Goal: Task Accomplishment & Management: Manage account settings

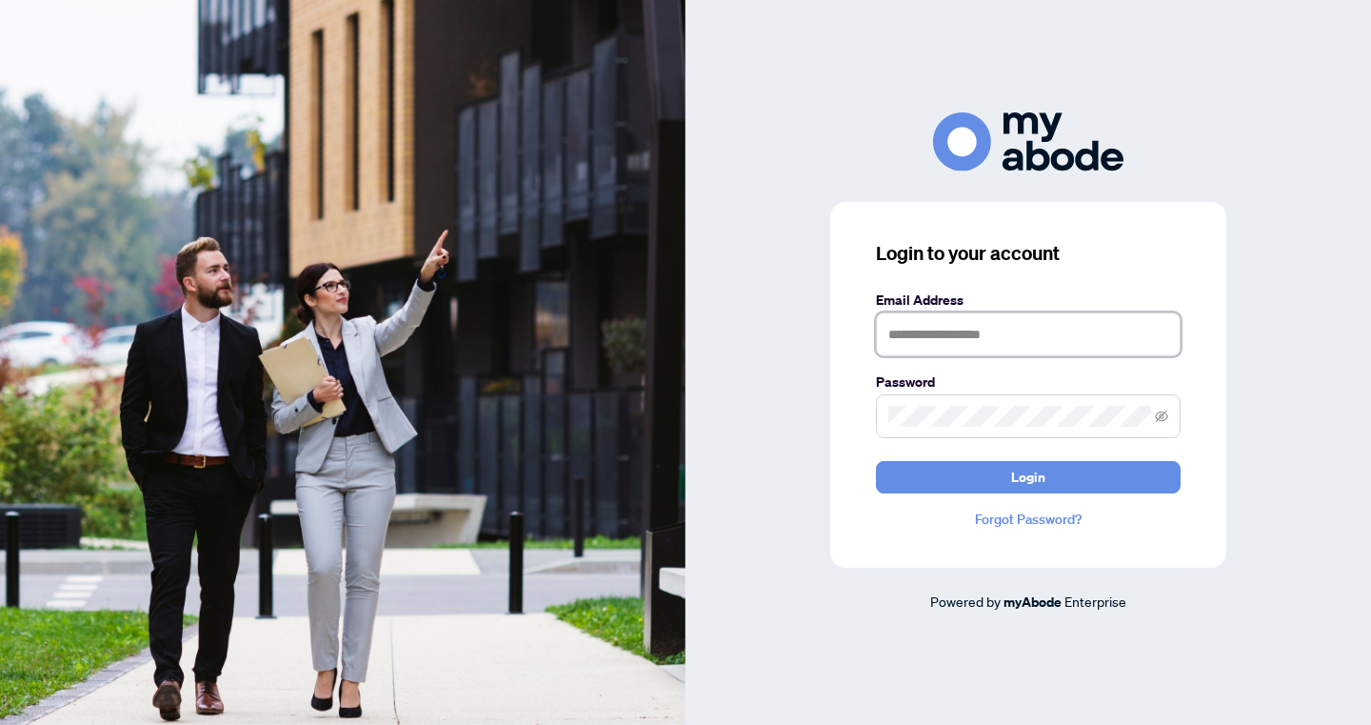
type input "**********"
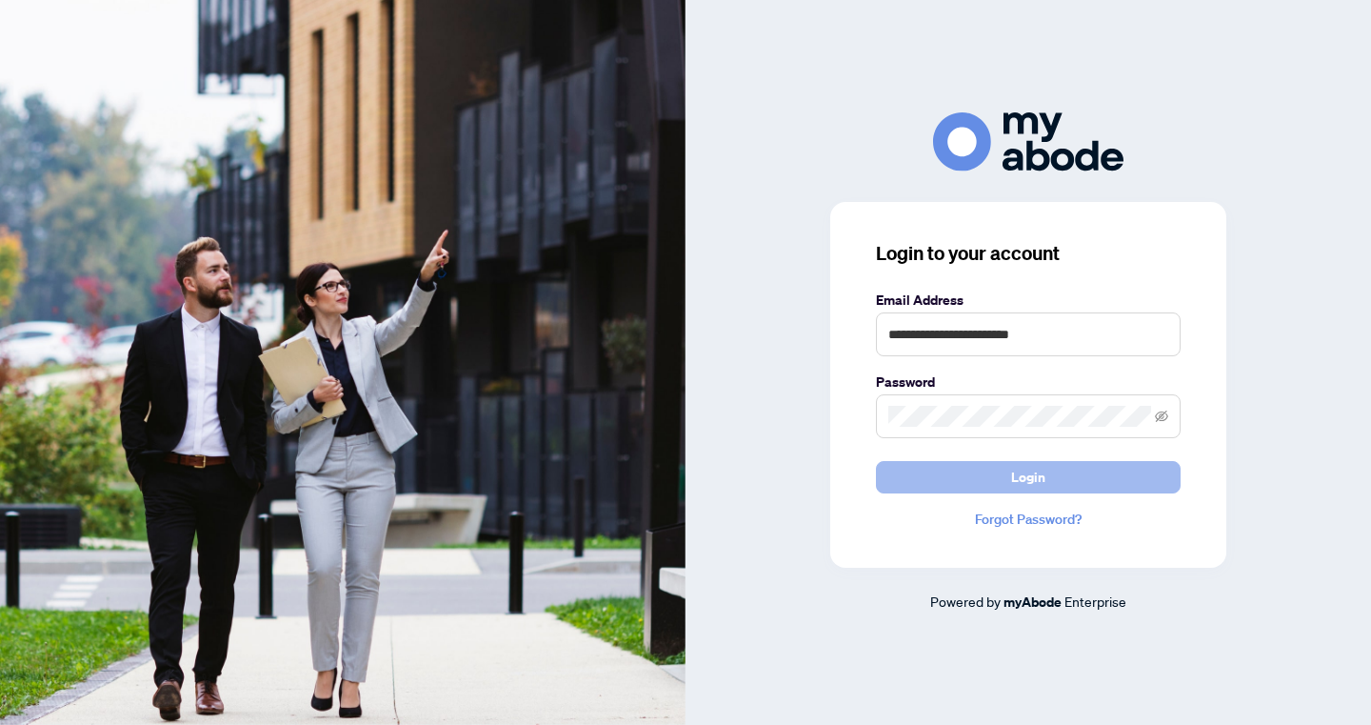
click at [986, 477] on button "Login" at bounding box center [1028, 477] width 305 height 32
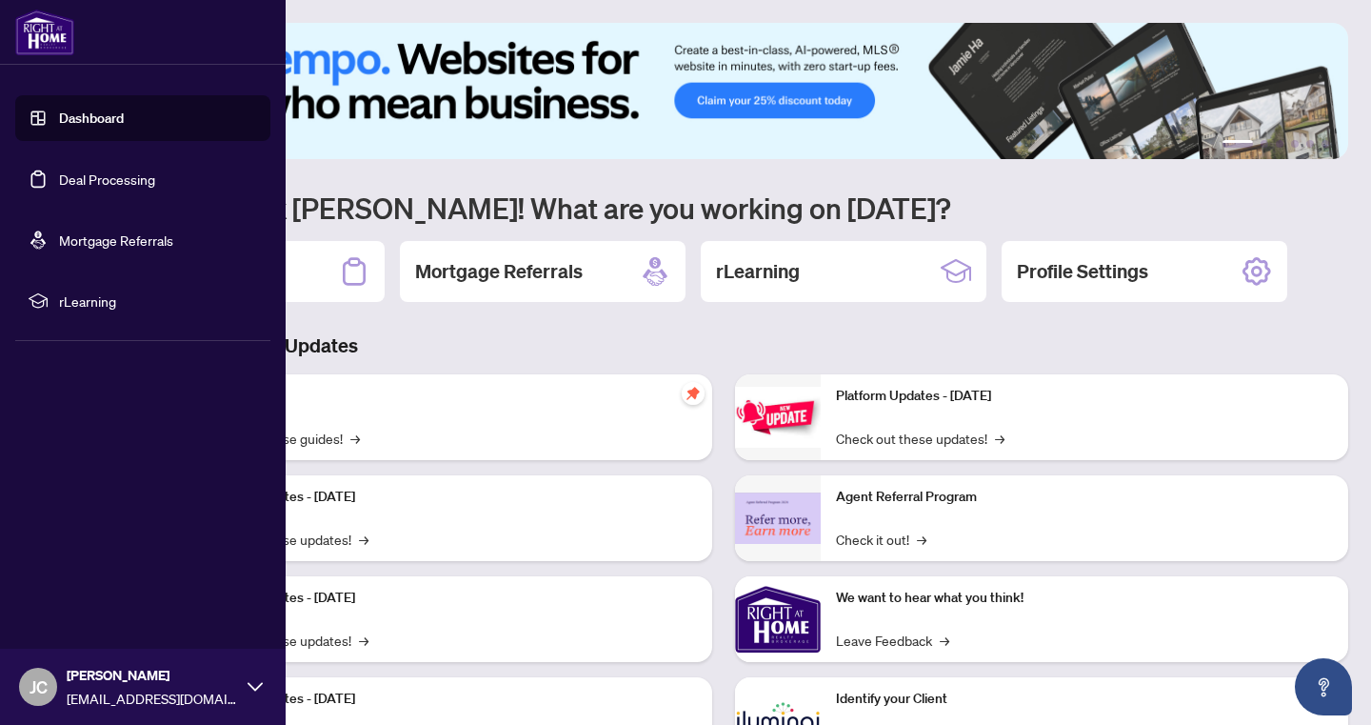
click at [84, 170] on link "Deal Processing" at bounding box center [107, 178] width 96 height 17
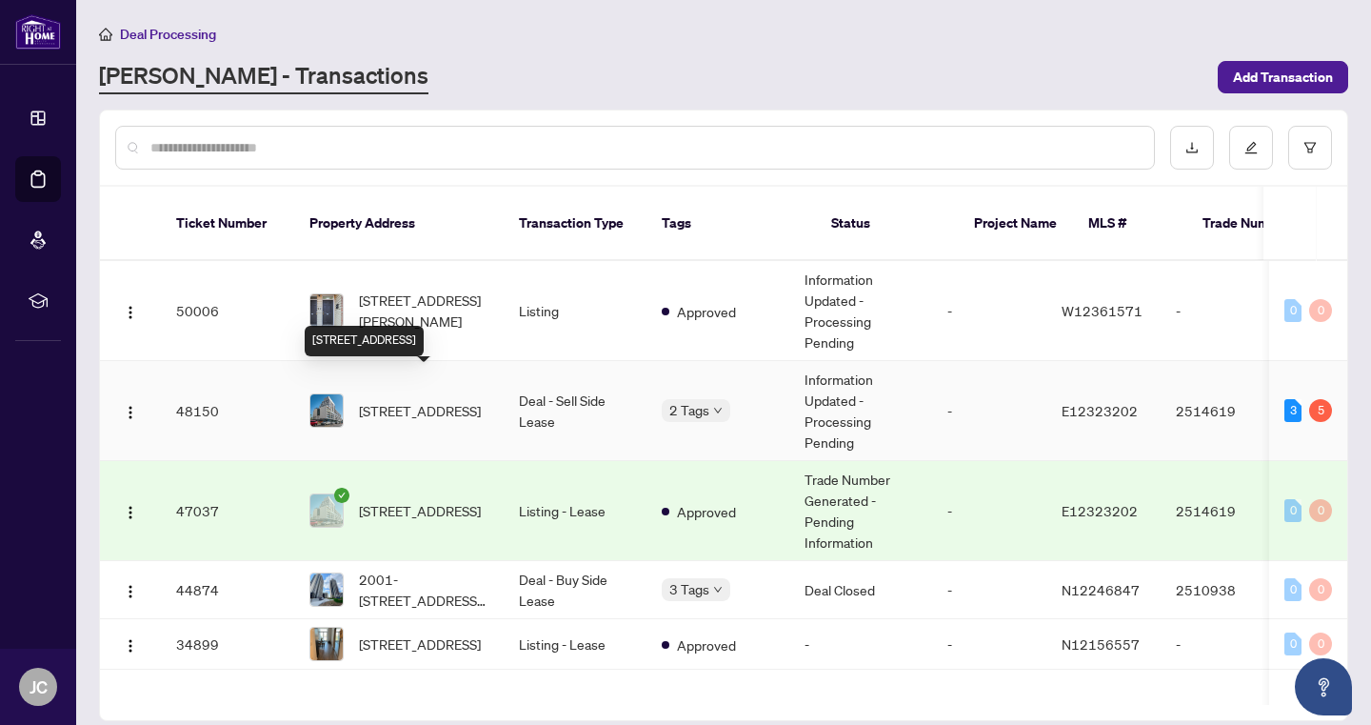
click at [411, 400] on span "[STREET_ADDRESS]" at bounding box center [420, 410] width 122 height 21
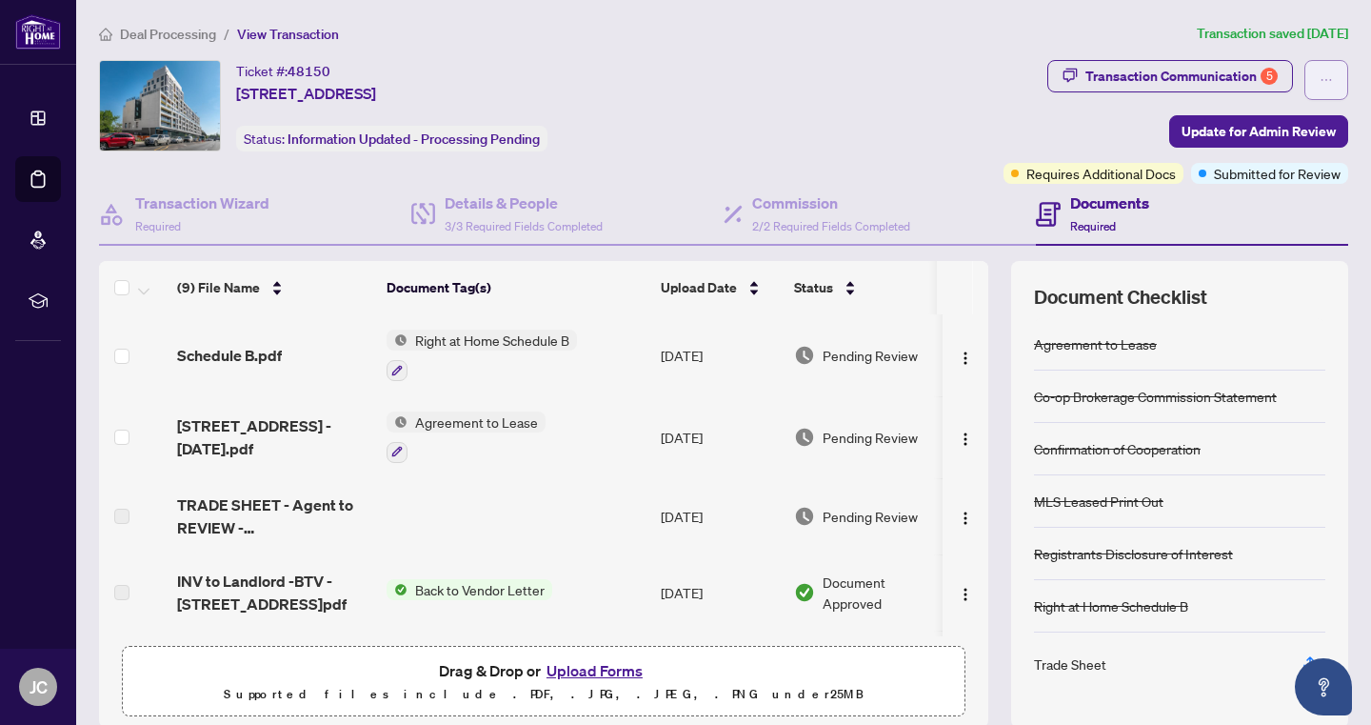
click at [1316, 89] on button "button" at bounding box center [1326, 80] width 44 height 40
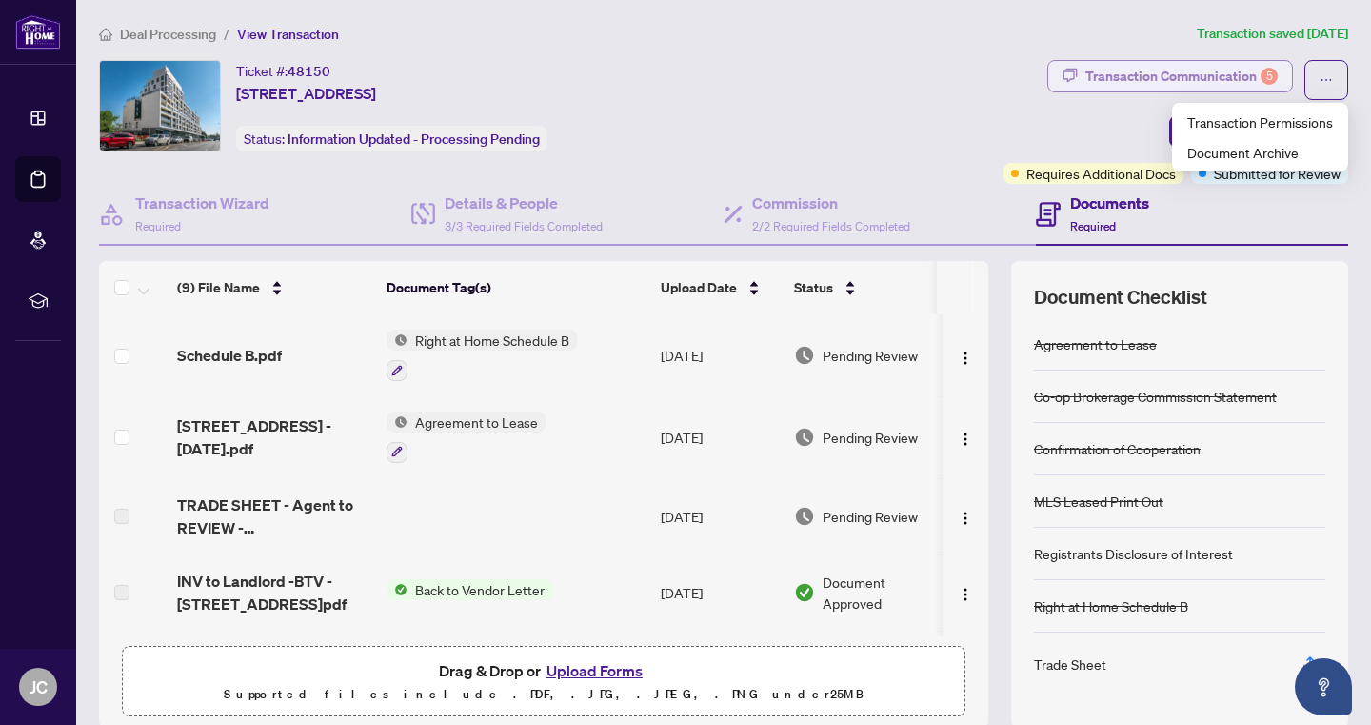
click at [1199, 80] on div "Transaction Communication 5" at bounding box center [1181, 76] width 192 height 30
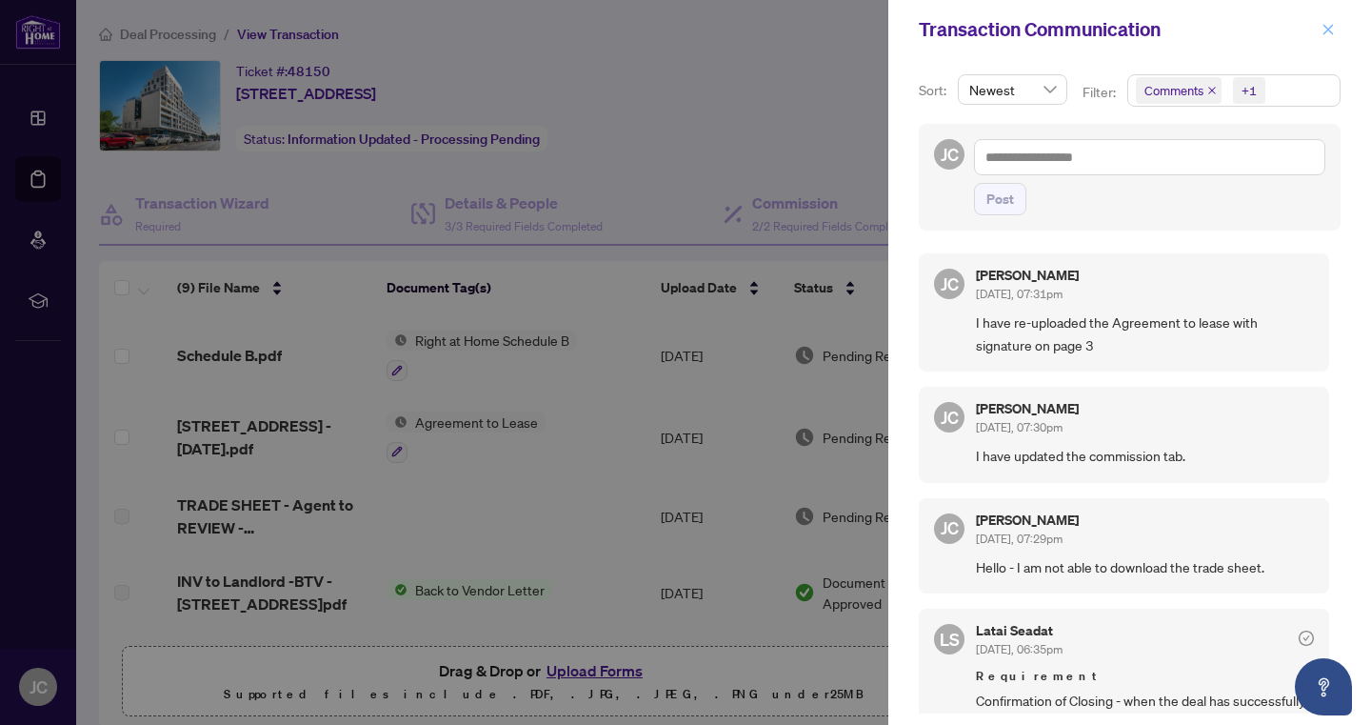
click at [1331, 26] on icon "close" at bounding box center [1327, 29] width 13 height 13
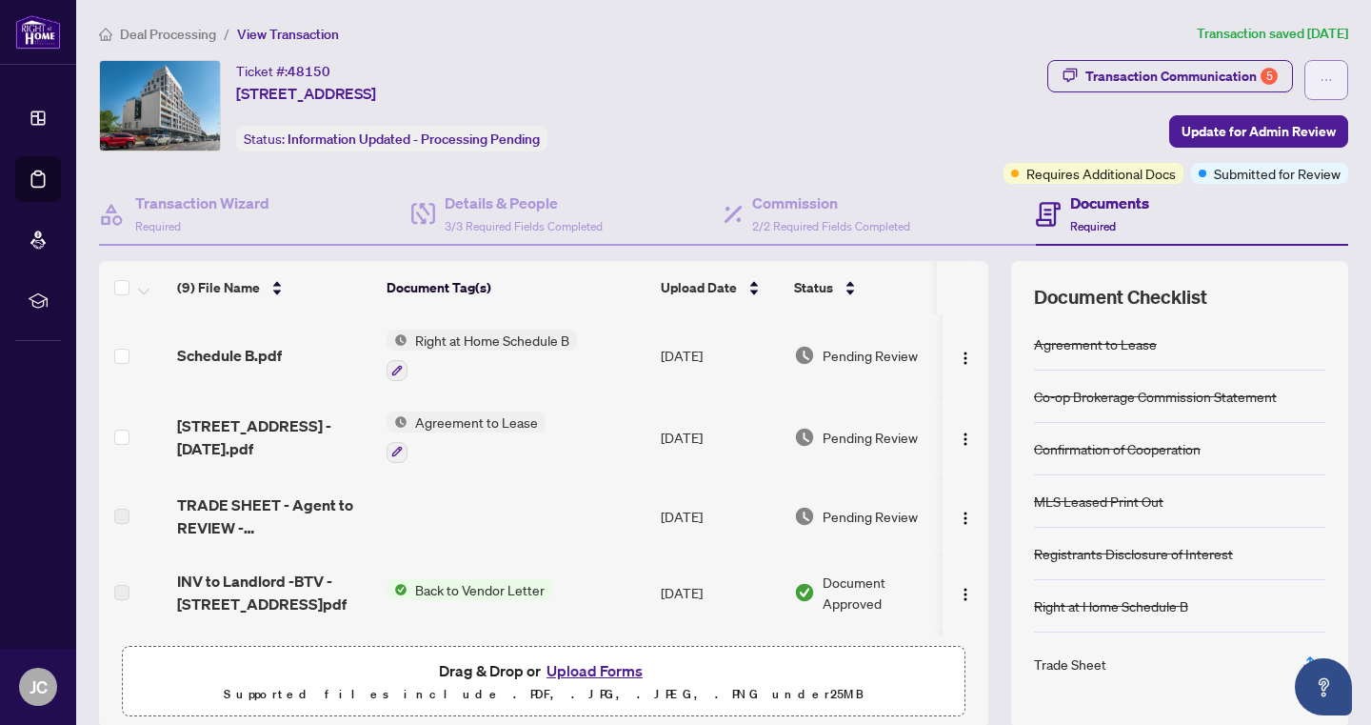
click at [1318, 84] on button "button" at bounding box center [1326, 80] width 44 height 40
click at [1309, 83] on button "button" at bounding box center [1326, 80] width 44 height 40
click at [1310, 83] on button "button" at bounding box center [1326, 80] width 44 height 40
click at [1324, 82] on icon "ellipsis" at bounding box center [1326, 79] width 13 height 13
click at [1229, 74] on div "Transaction Communication 5" at bounding box center [1181, 76] width 192 height 30
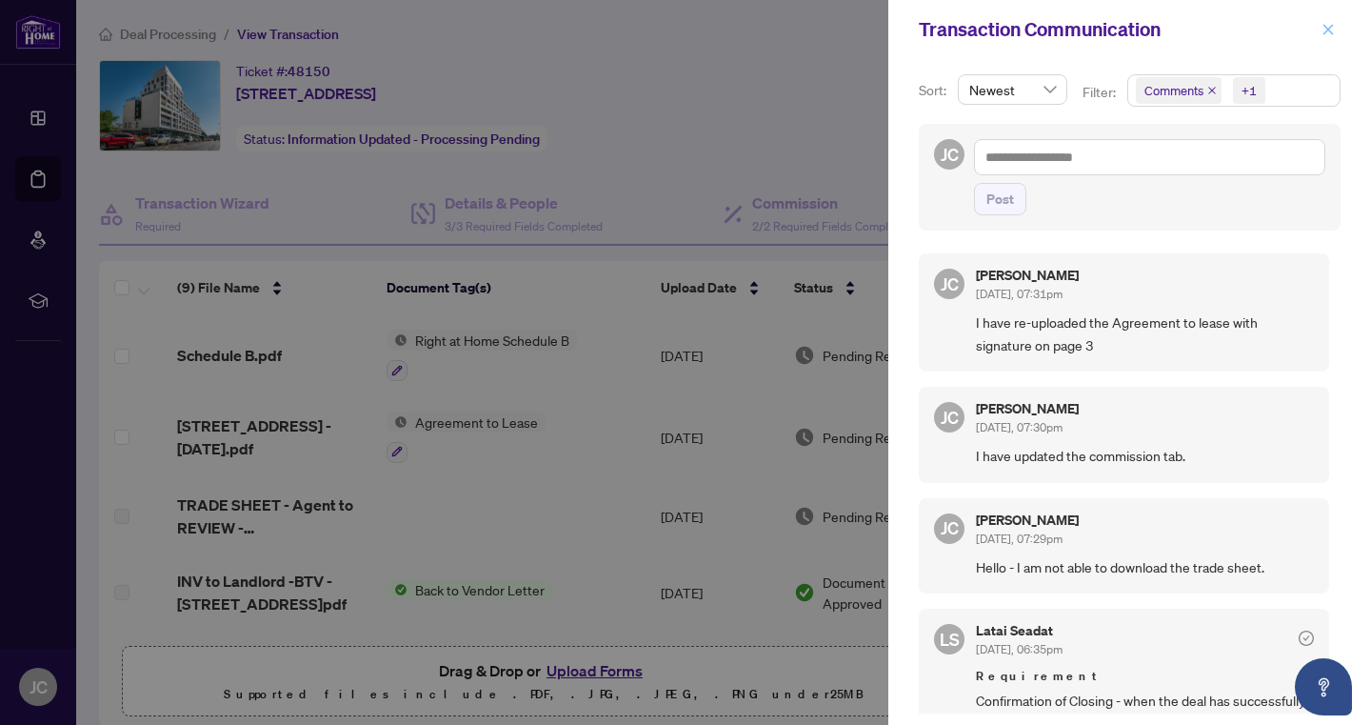
click at [1329, 28] on icon "close" at bounding box center [1327, 29] width 13 height 13
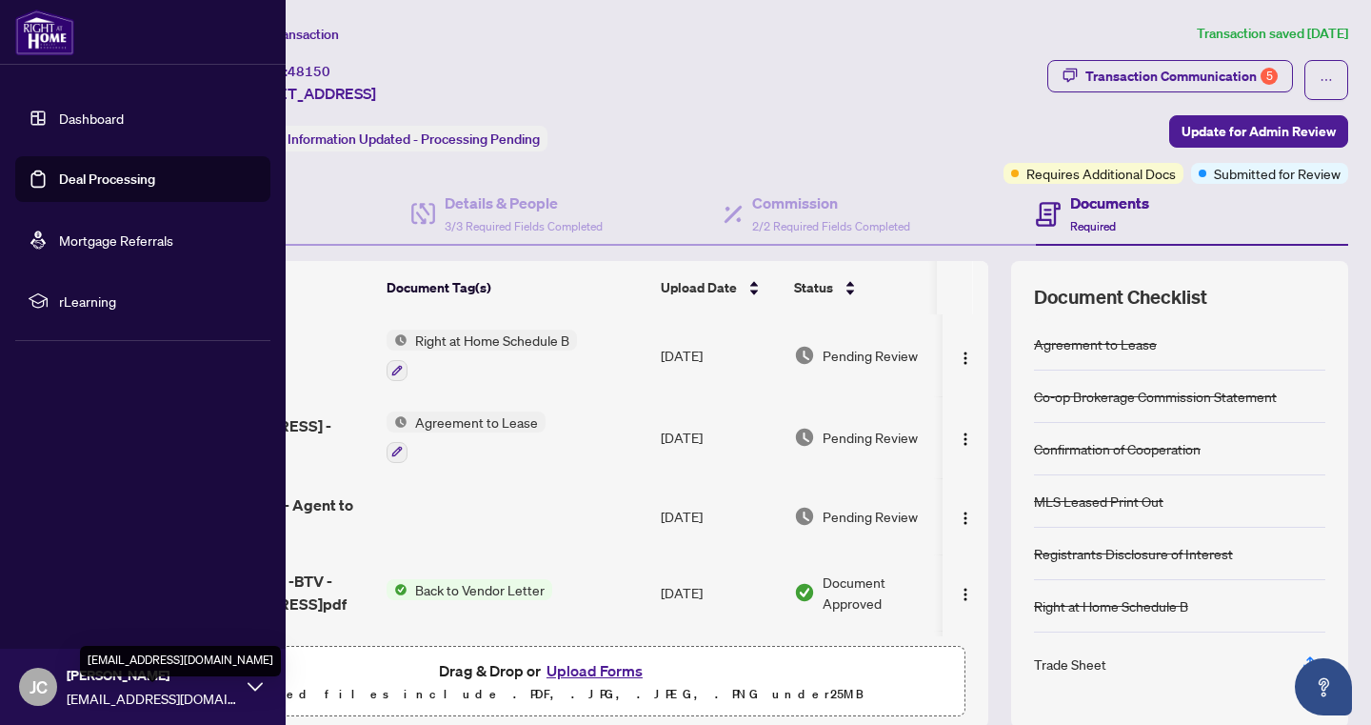
click at [68, 696] on span "[EMAIL_ADDRESS][DOMAIN_NAME]" at bounding box center [152, 697] width 171 height 21
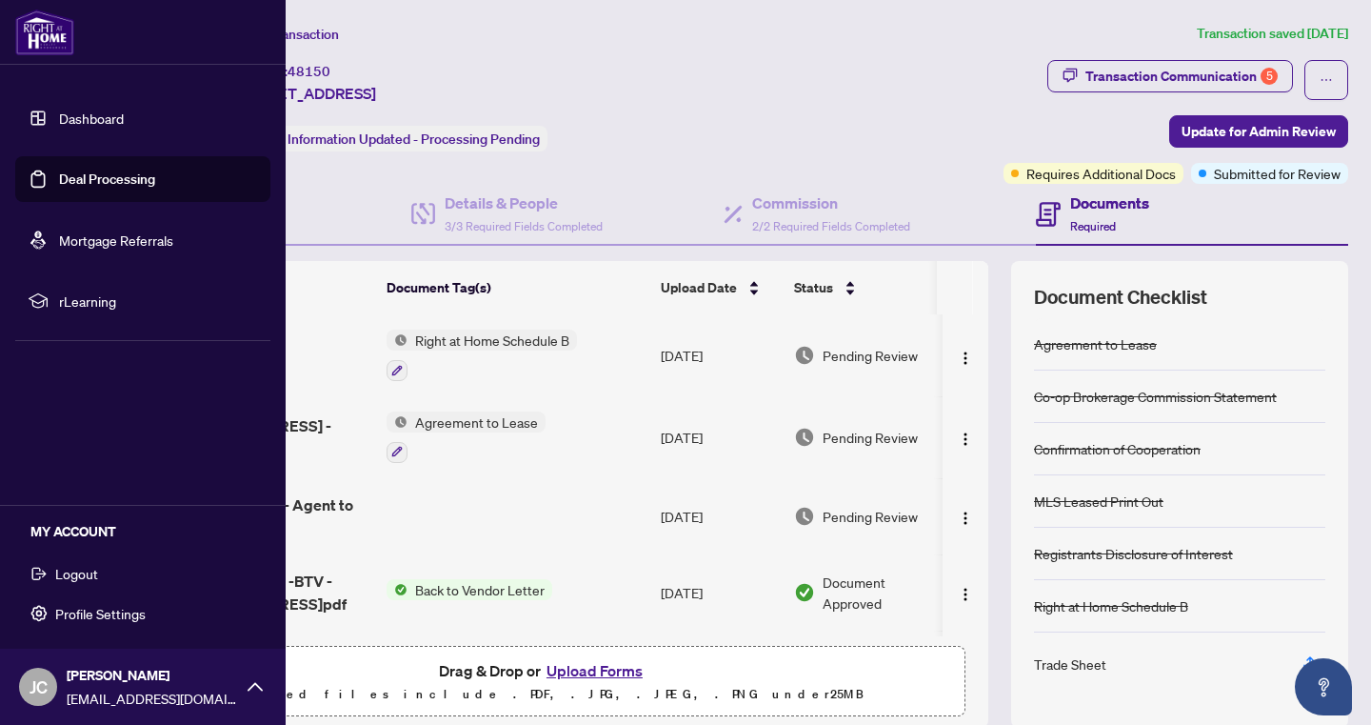
click at [68, 570] on span "Logout" at bounding box center [76, 573] width 43 height 30
